Goal: Navigation & Orientation: Understand site structure

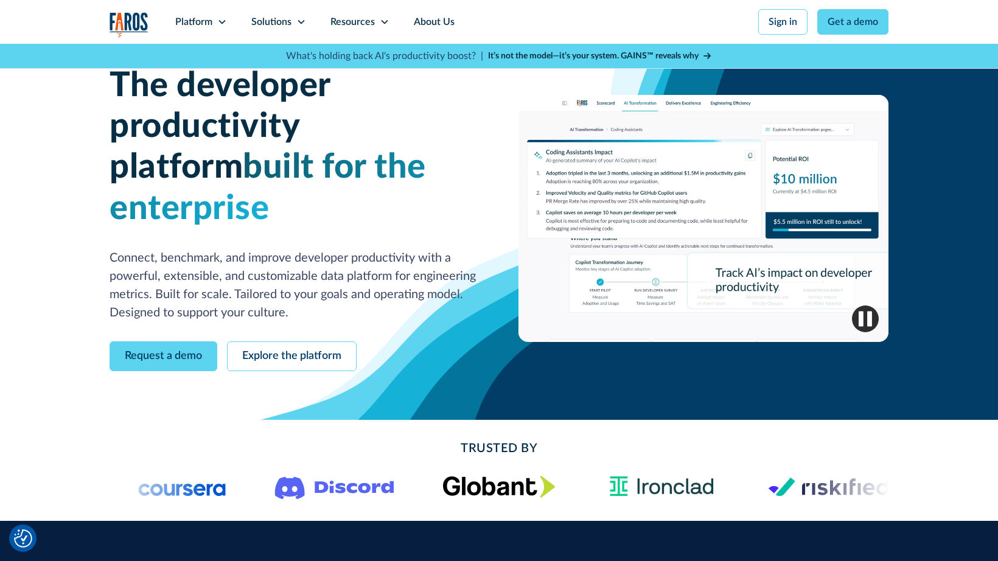
scroll to position [37, 0]
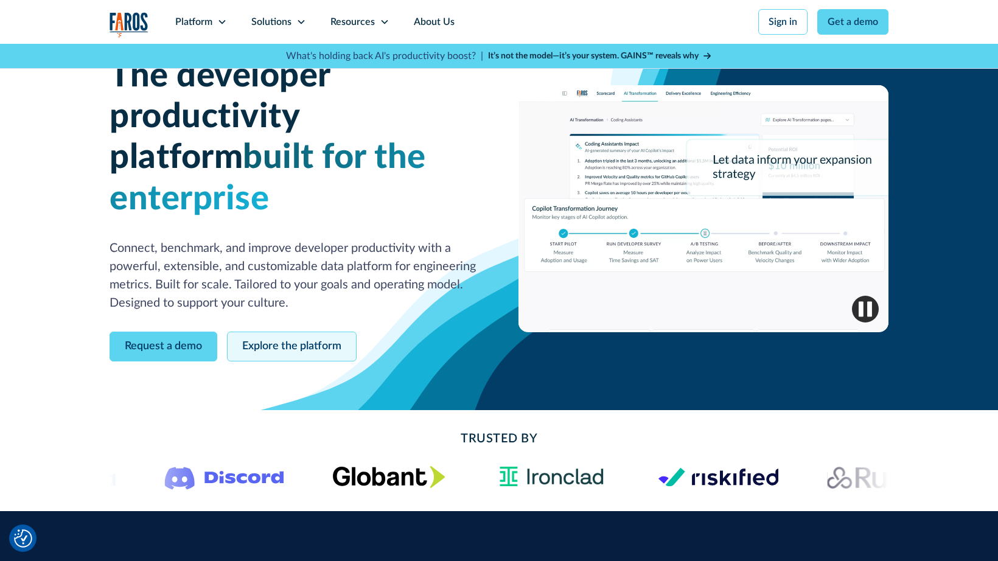
click at [274, 332] on link "Explore the platform" at bounding box center [292, 347] width 130 height 30
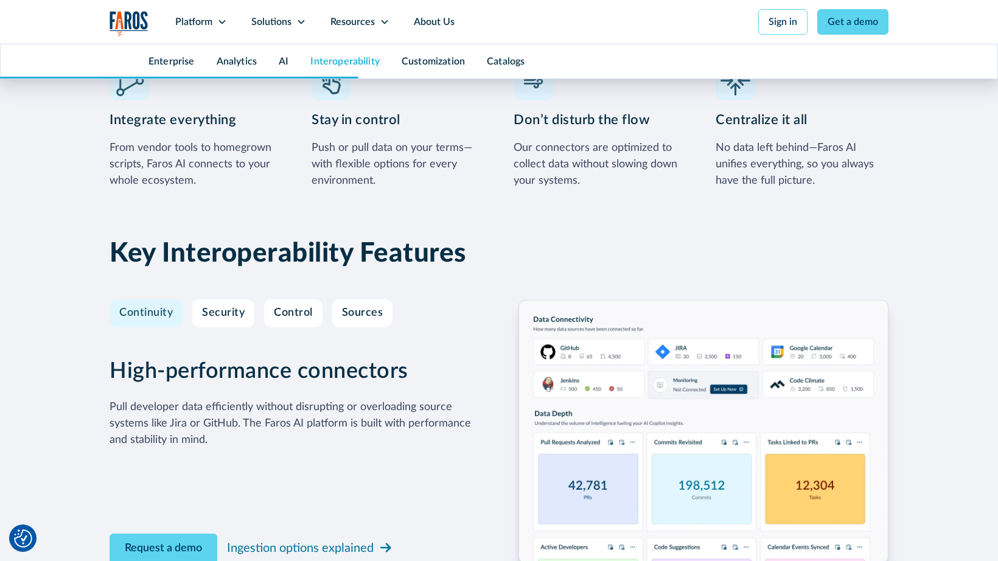
scroll to position [3540, 0]
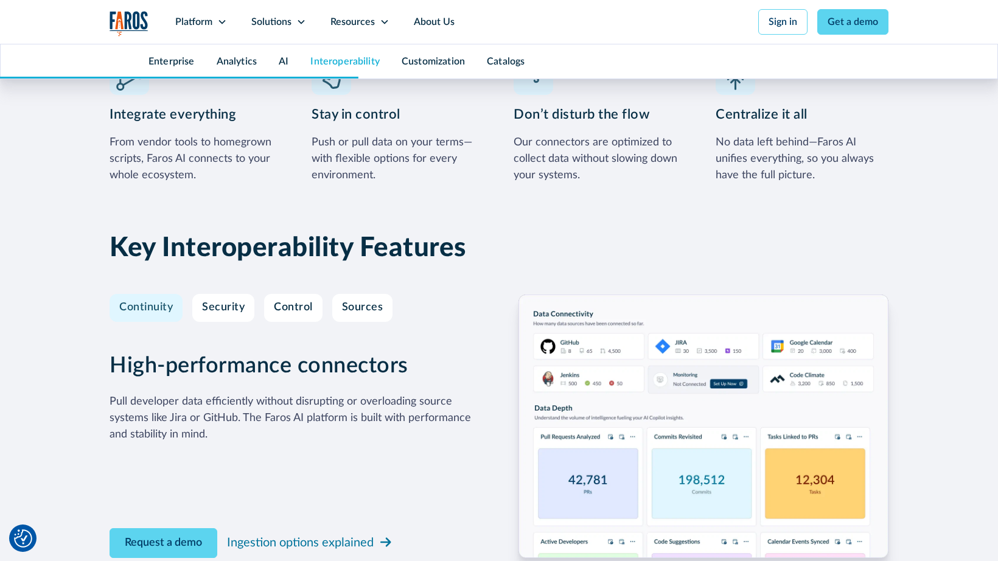
click at [134, 18] on img "home" at bounding box center [129, 23] width 39 height 25
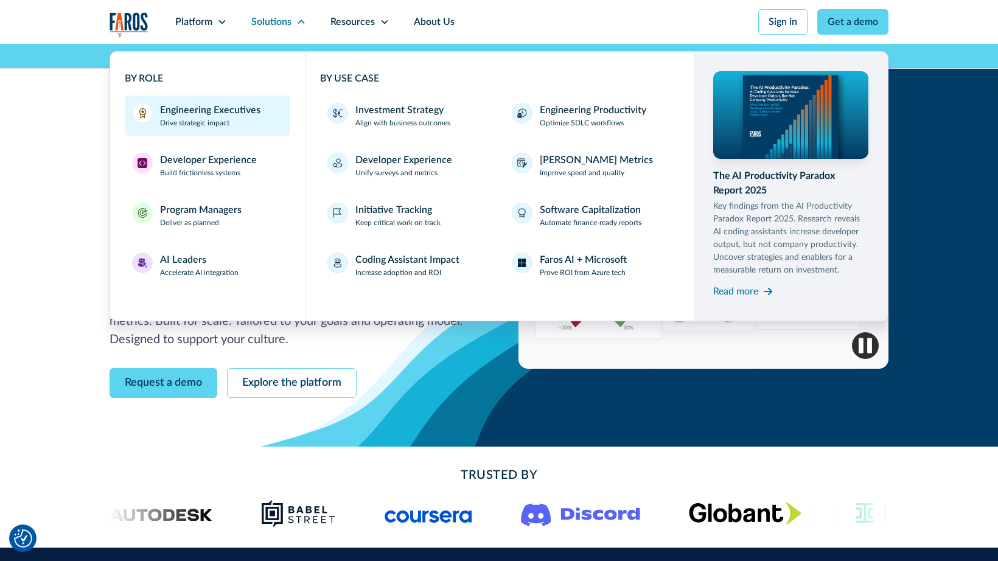
click at [211, 114] on div "Engineering Executives" at bounding box center [210, 110] width 100 height 15
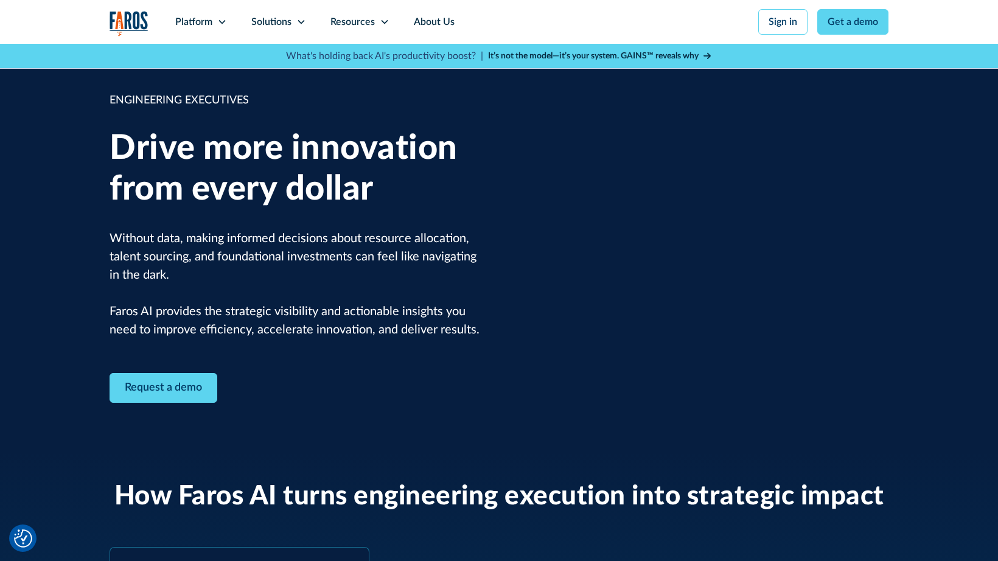
click at [130, 21] on img "home" at bounding box center [129, 23] width 39 height 25
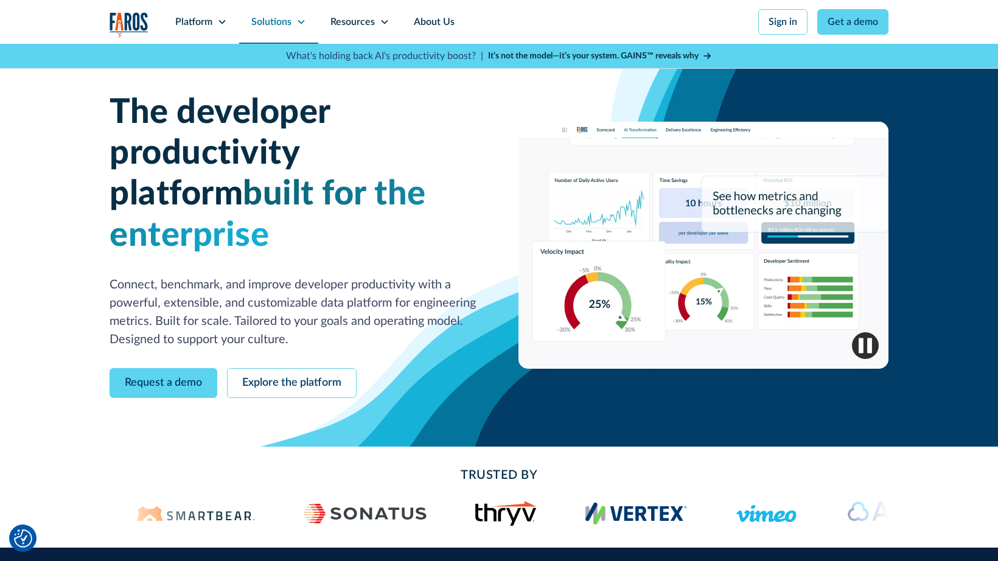
click at [285, 29] on div "Solutions" at bounding box center [271, 22] width 40 height 15
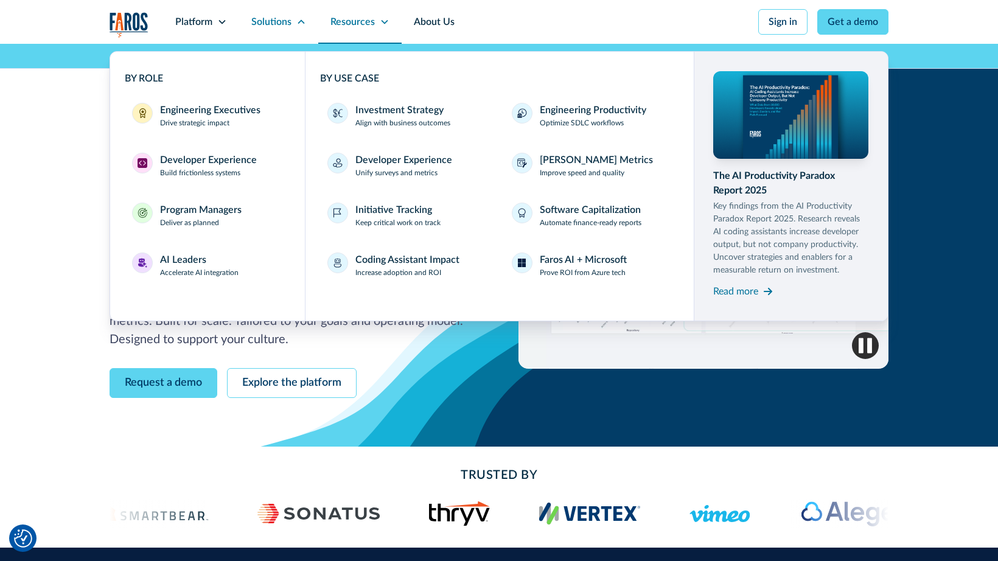
click at [348, 21] on div "Resources" at bounding box center [352, 22] width 44 height 15
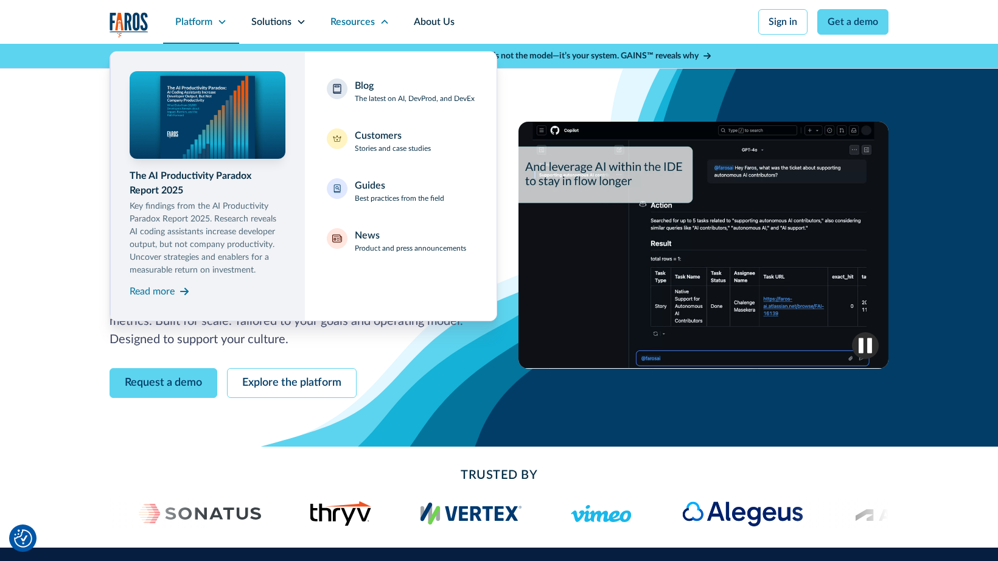
click at [195, 23] on div "Platform" at bounding box center [193, 22] width 37 height 15
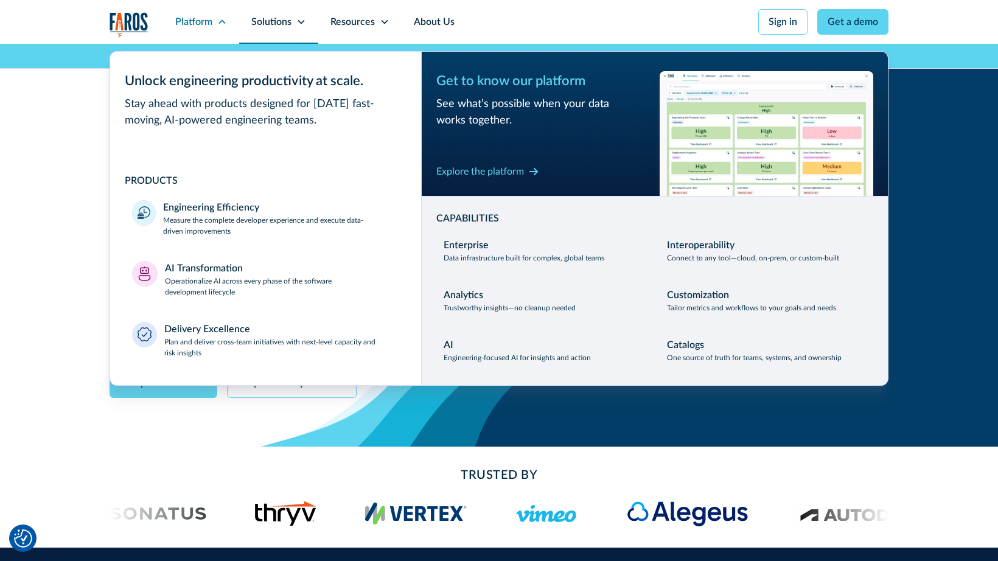
click at [265, 23] on div "Solutions" at bounding box center [271, 22] width 40 height 15
